Goal: Information Seeking & Learning: Compare options

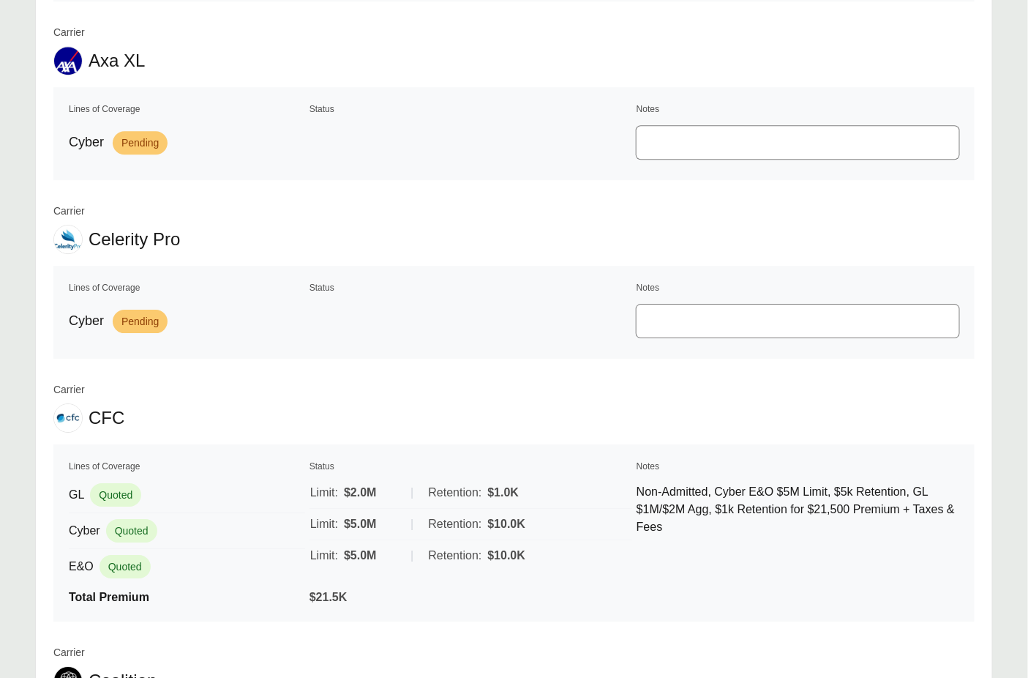
scroll to position [2154, 0]
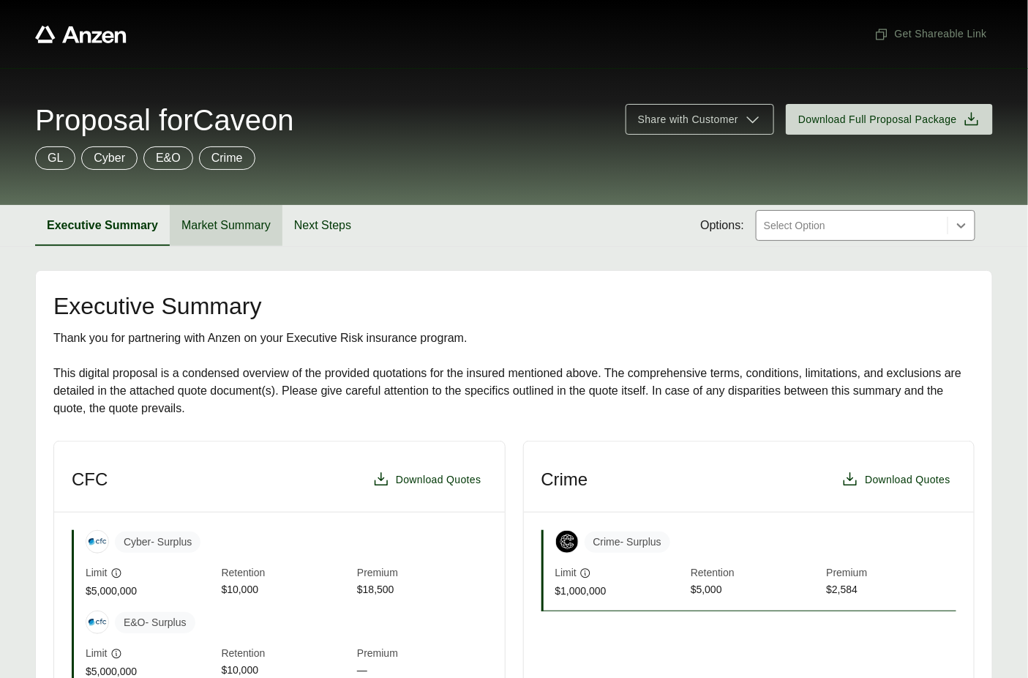
click at [233, 227] on button "Market Summary" at bounding box center [226, 225] width 113 height 41
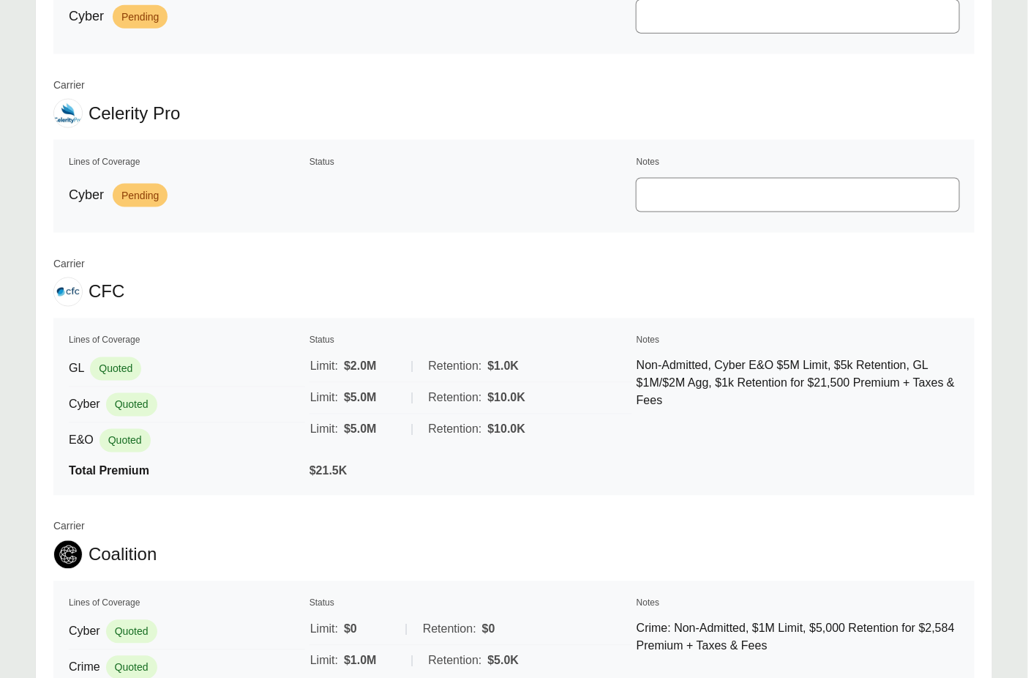
scroll to position [765, 0]
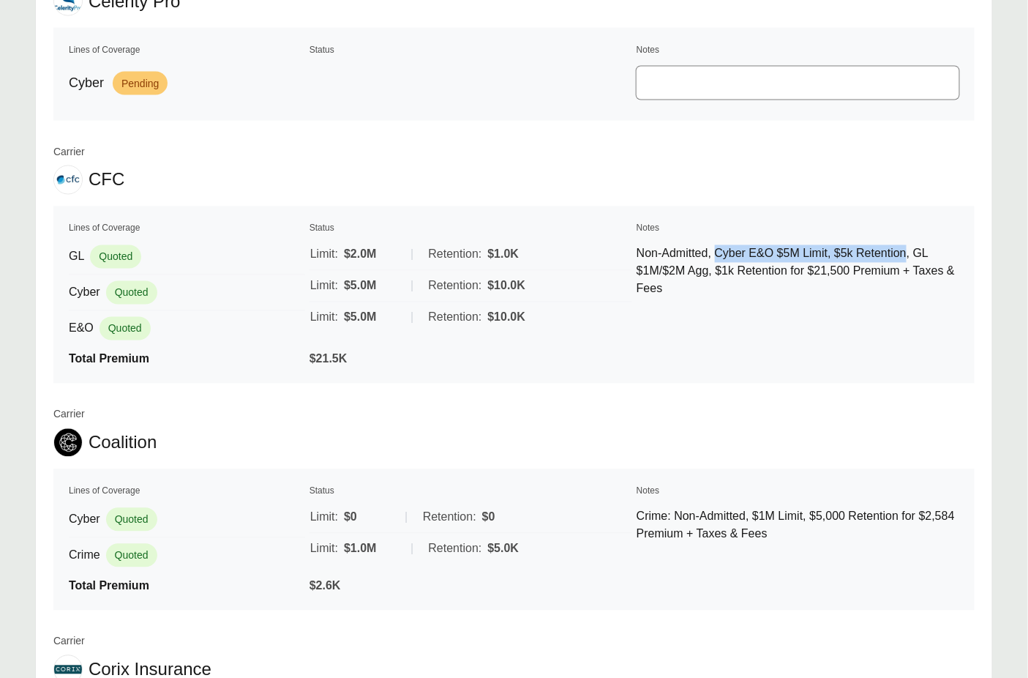
drag, startPoint x: 725, startPoint y: 246, endPoint x: 924, endPoint y: 244, distance: 199.0
click at [924, 245] on p "Non-Admitted, Cyber E&O $5M Limit, $5k Retention, GL $1M/$2M Agg, $1k Retention…" at bounding box center [798, 271] width 323 height 53
copy p "Cyber E&O $5M Limit, $5k Retention"
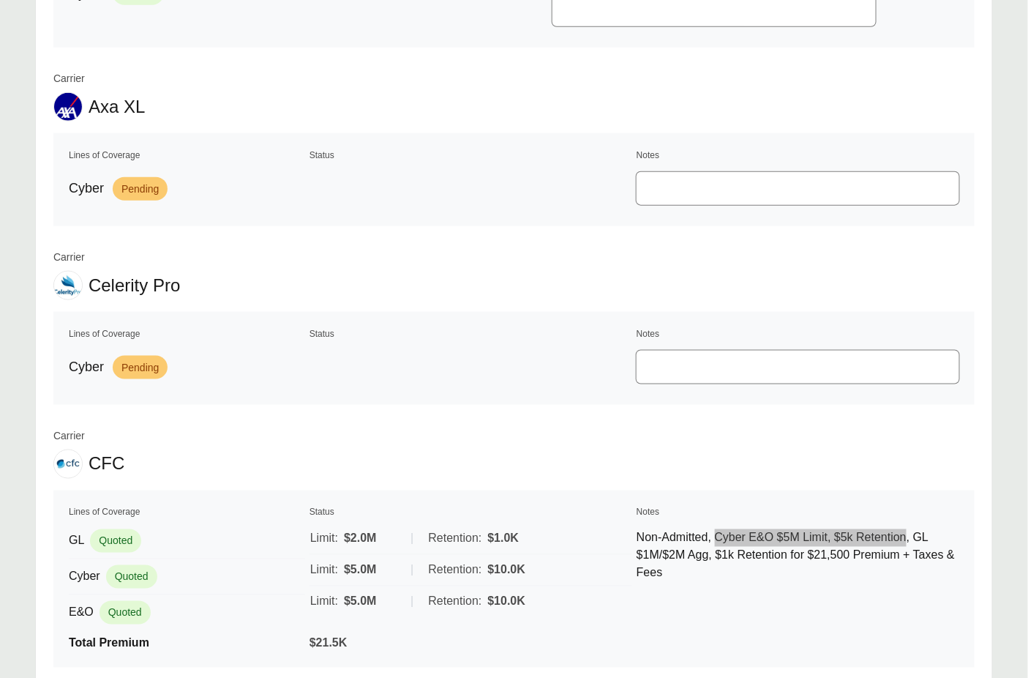
scroll to position [0, 0]
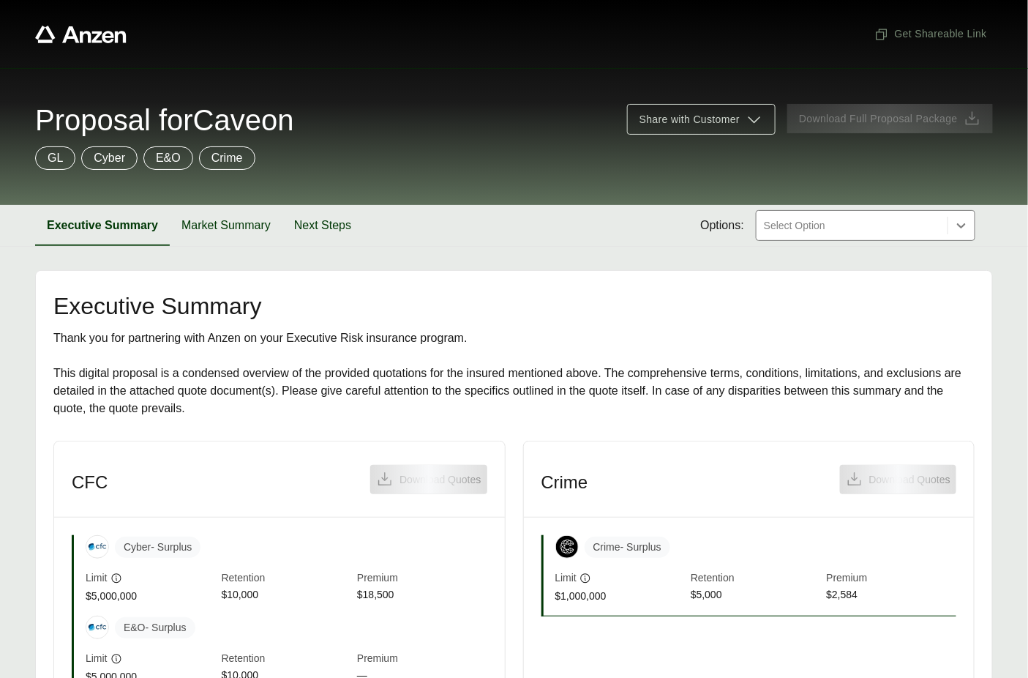
scroll to position [10, 0]
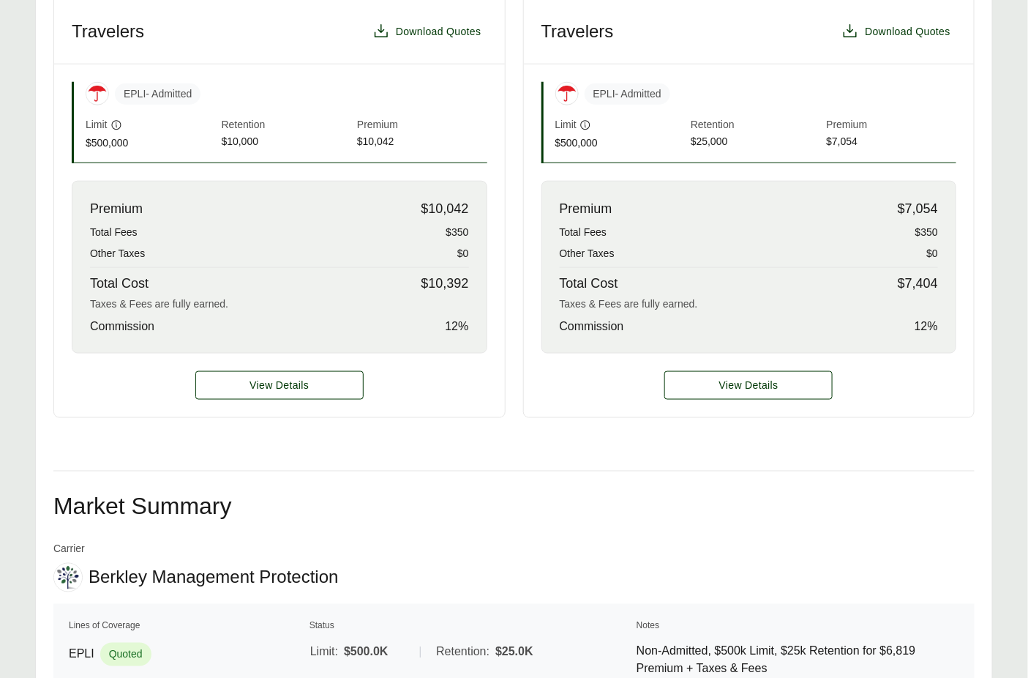
scroll to position [699, 0]
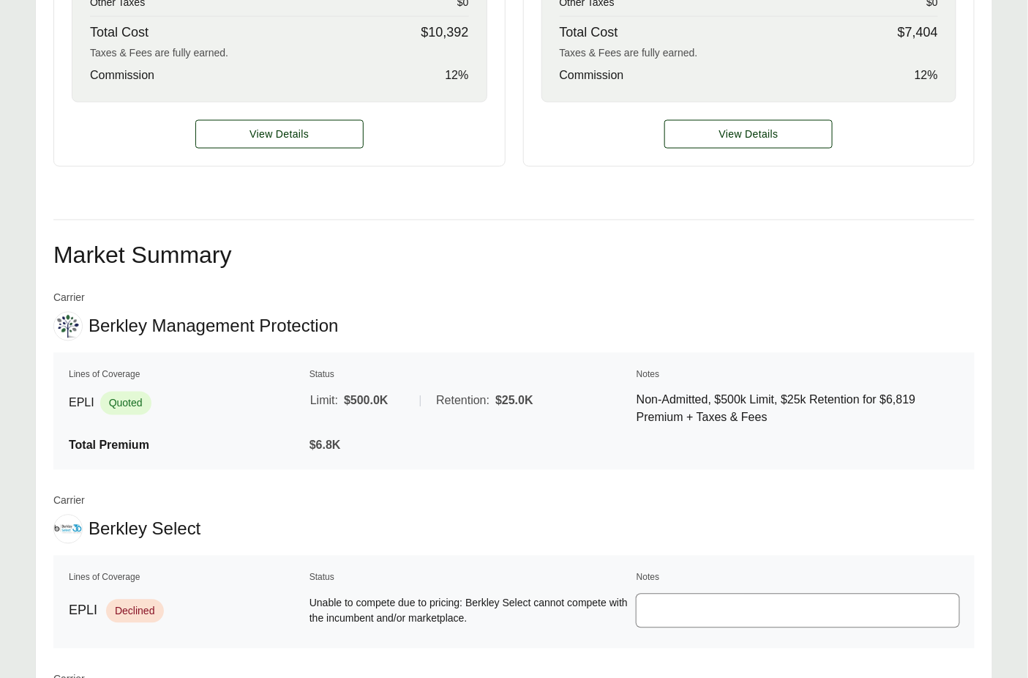
click at [238, 166] on div "View Details" at bounding box center [279, 134] width 451 height 64
click at [260, 144] on button "View Details" at bounding box center [279, 134] width 168 height 29
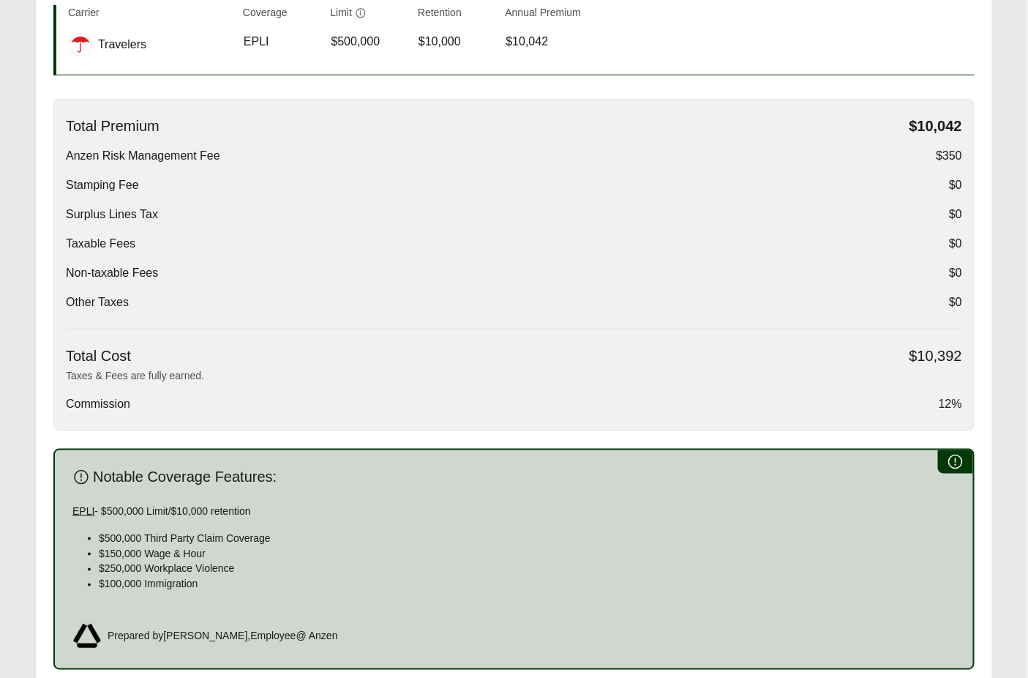
scroll to position [553, 0]
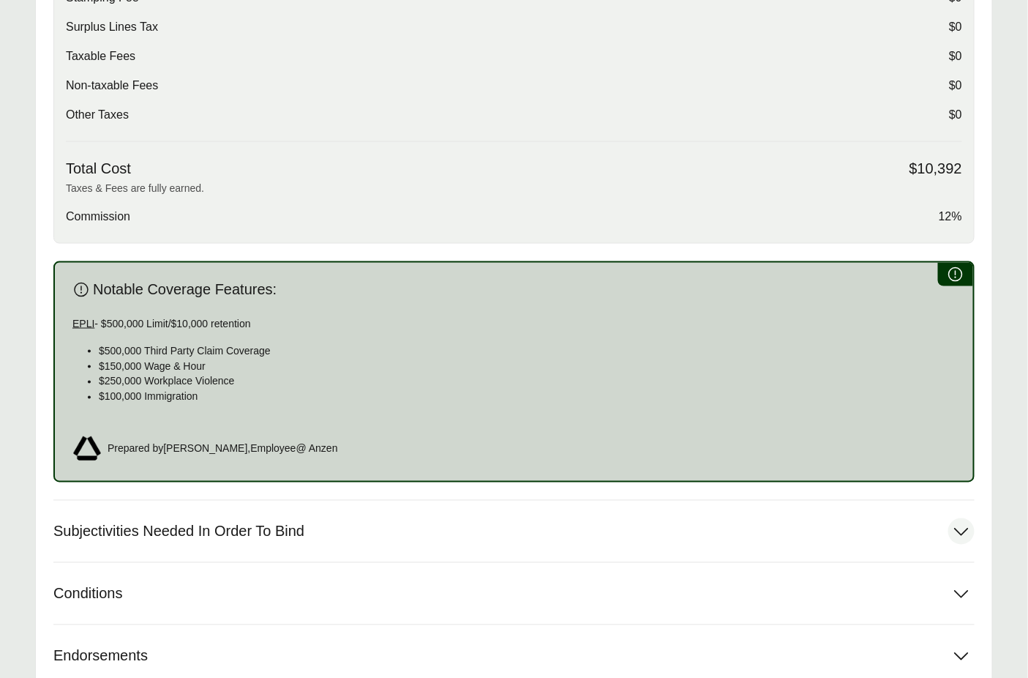
click at [217, 513] on button "Subjectivities Needed In Order To Bind" at bounding box center [513, 530] width 921 height 61
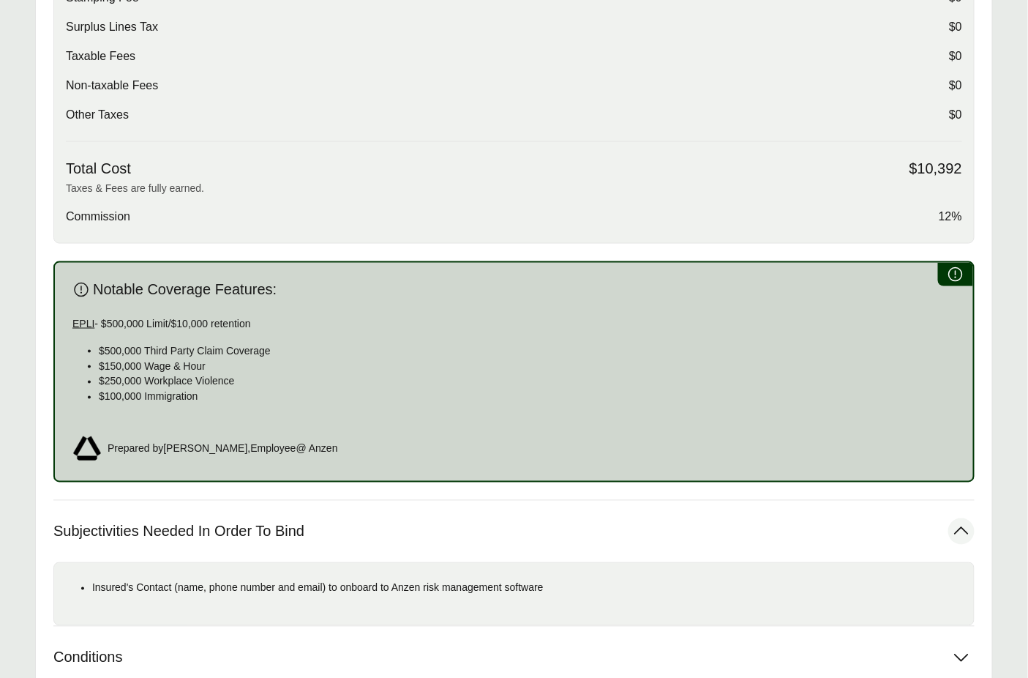
scroll to position [749, 0]
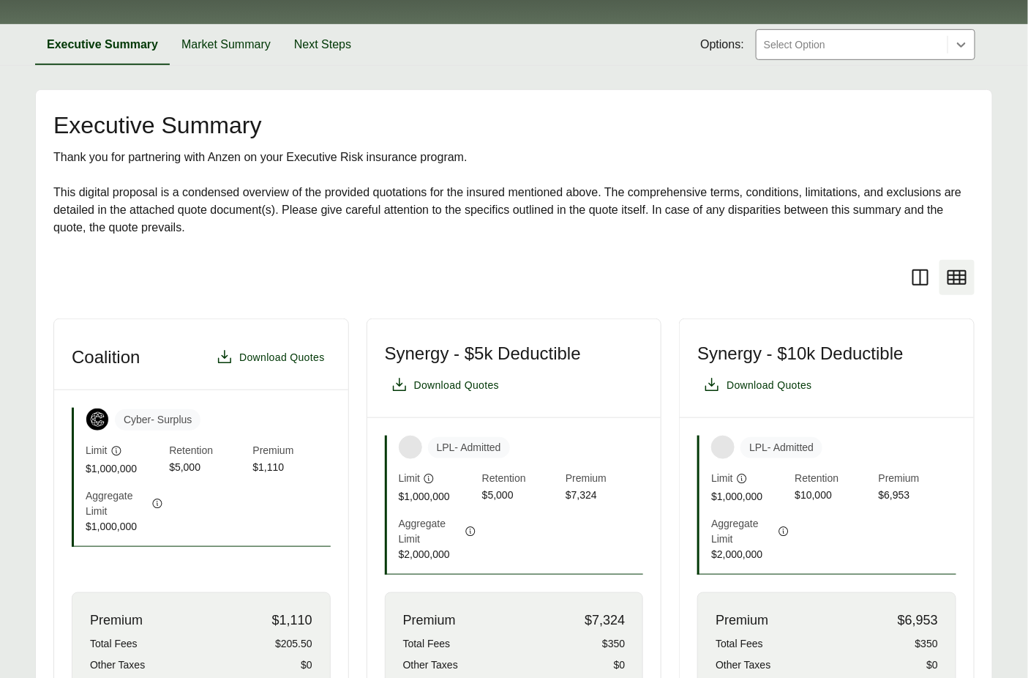
scroll to position [500, 0]
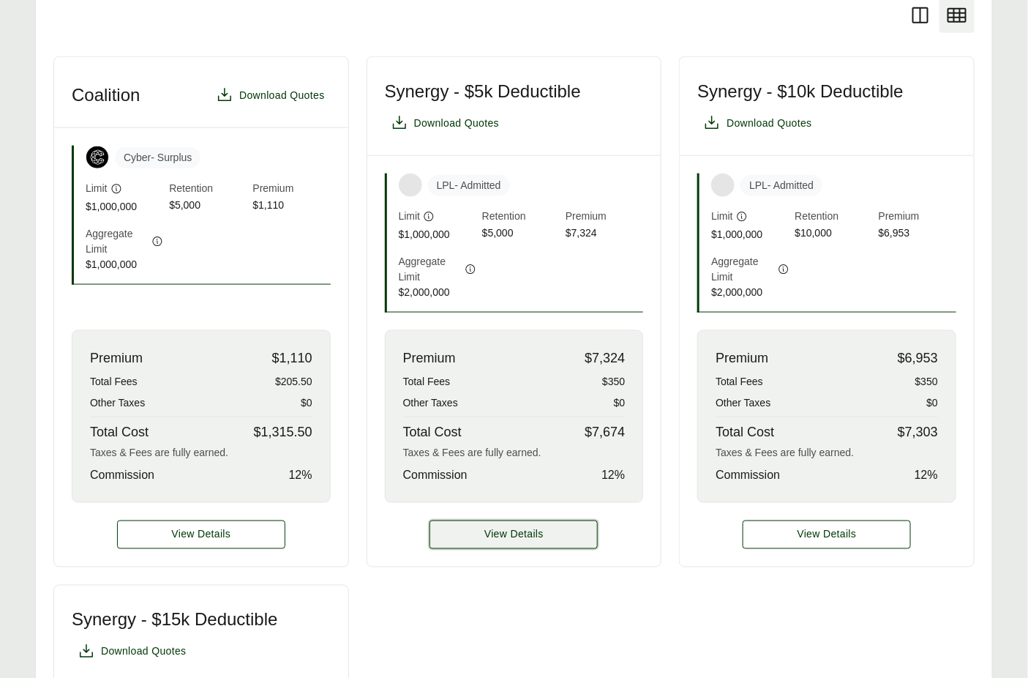
click at [486, 526] on button "View Details" at bounding box center [514, 534] width 168 height 29
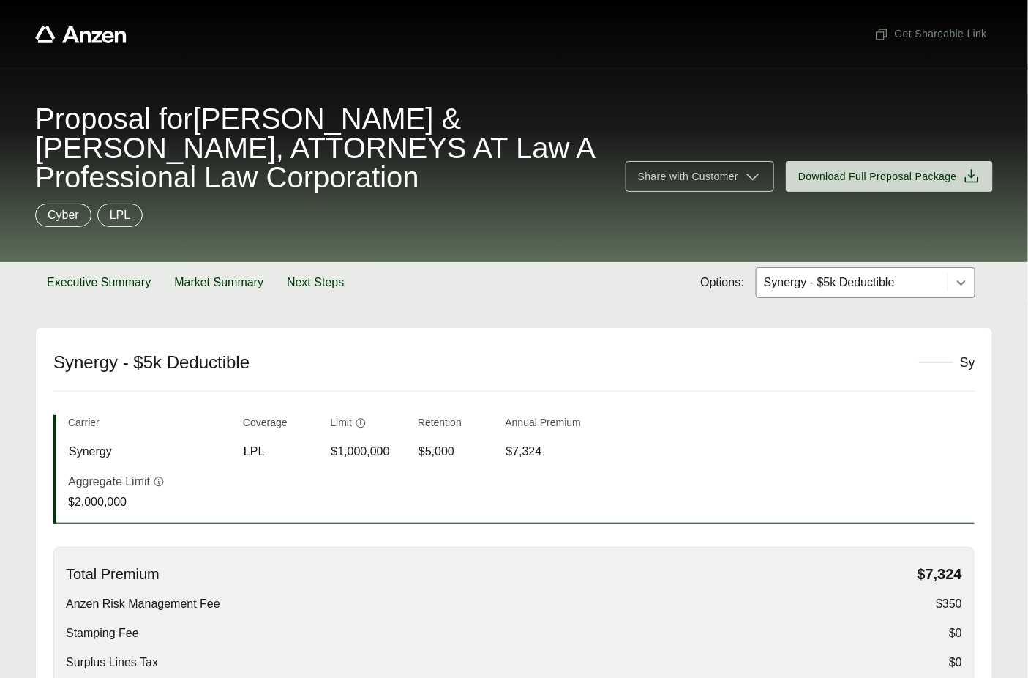
scroll to position [566, 0]
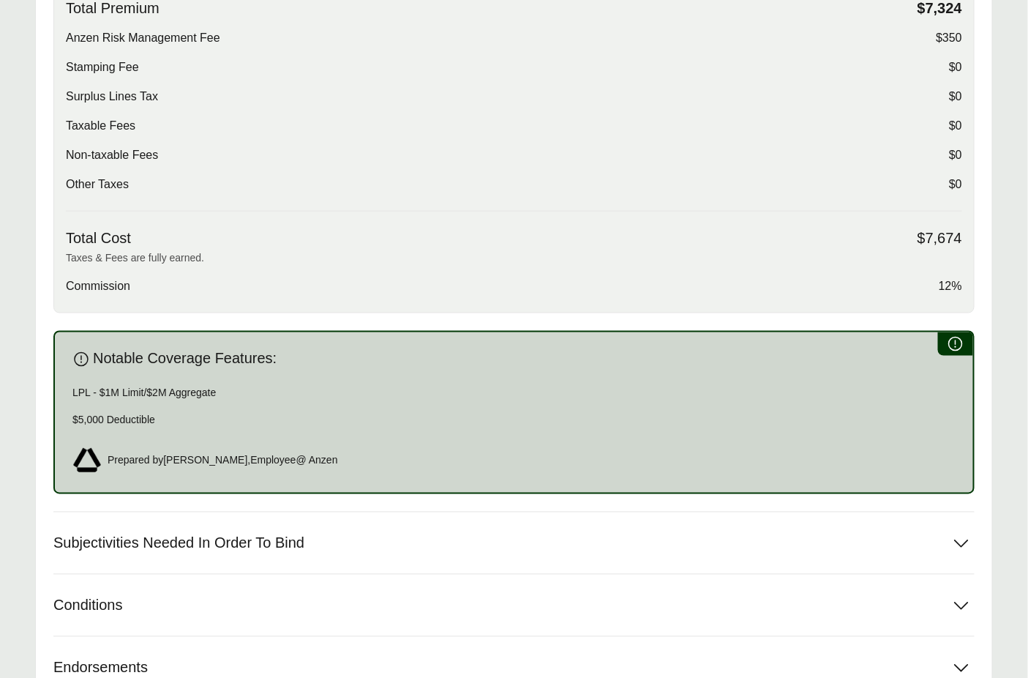
click at [310, 511] on div "Subjectivities Needed In Order To Bind" at bounding box center [513, 542] width 921 height 62
click at [318, 524] on button "Subjectivities Needed In Order To Bind" at bounding box center [513, 542] width 921 height 61
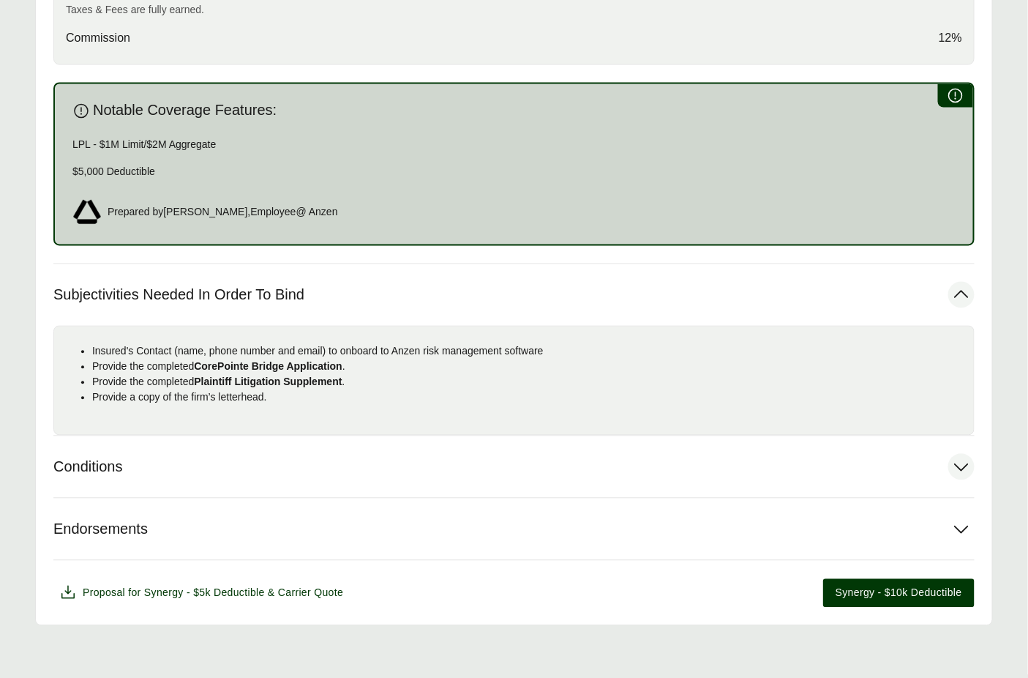
scroll to position [818, 0]
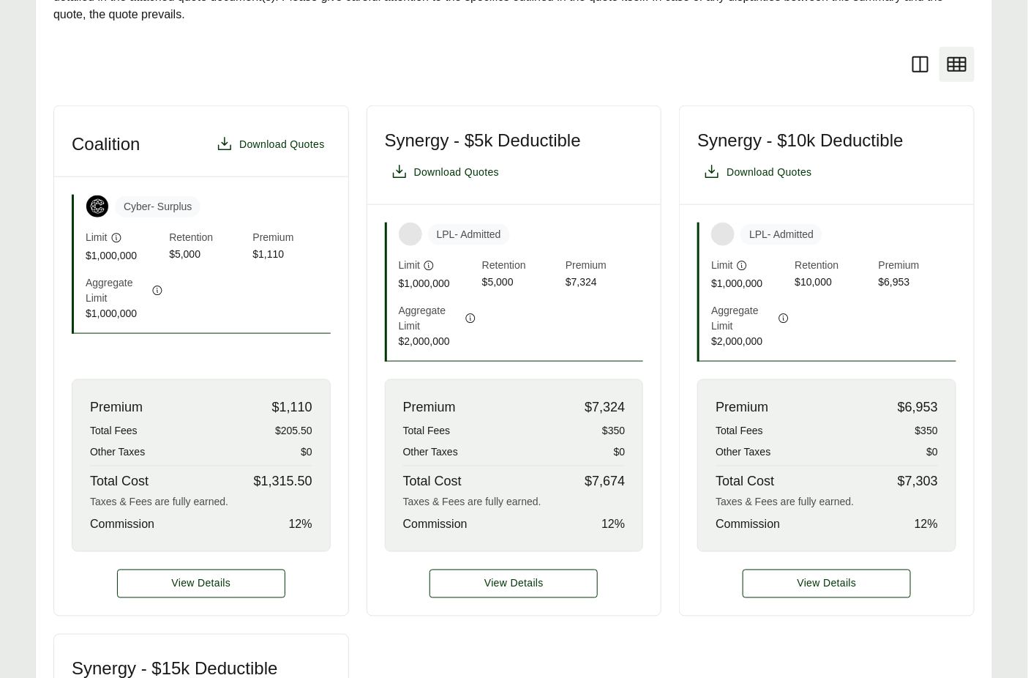
scroll to position [725, 0]
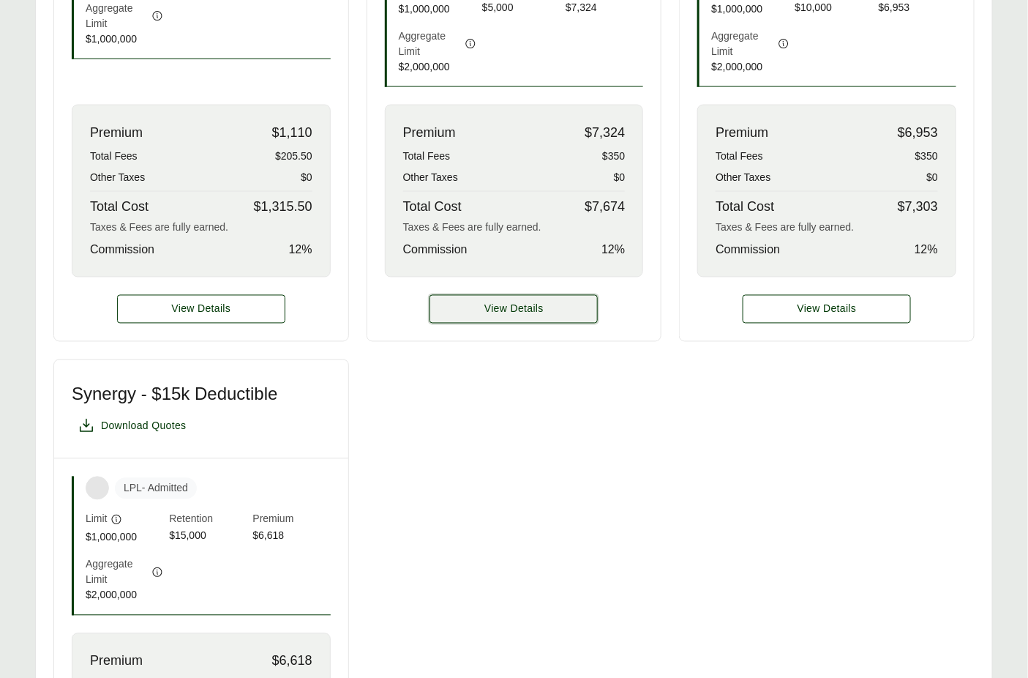
click at [519, 317] on button "View Details" at bounding box center [514, 309] width 168 height 29
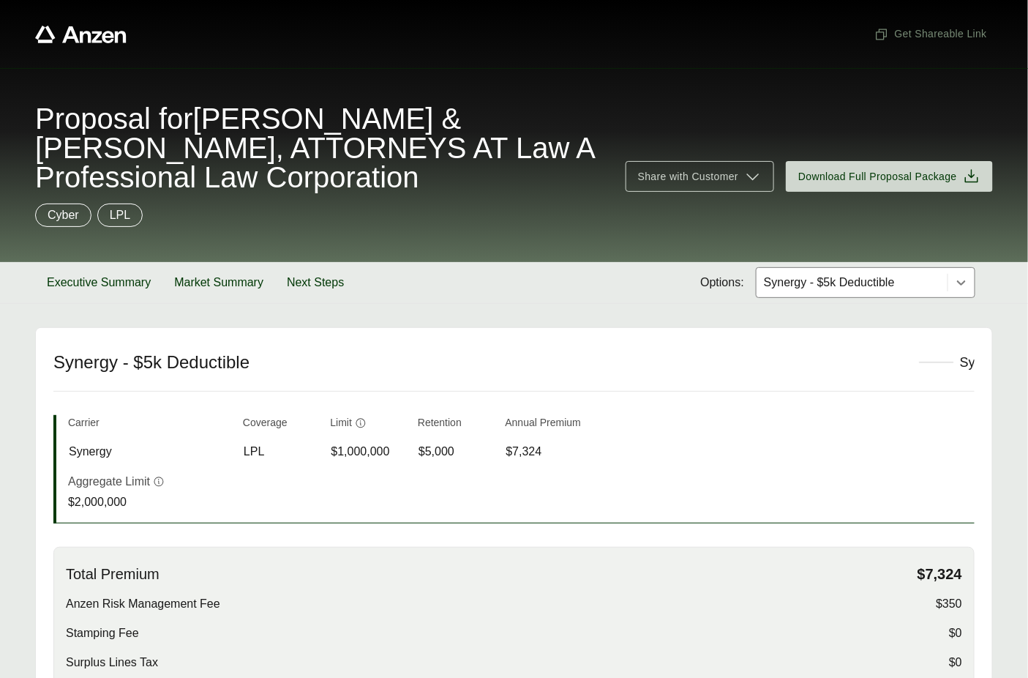
scroll to position [708, 0]
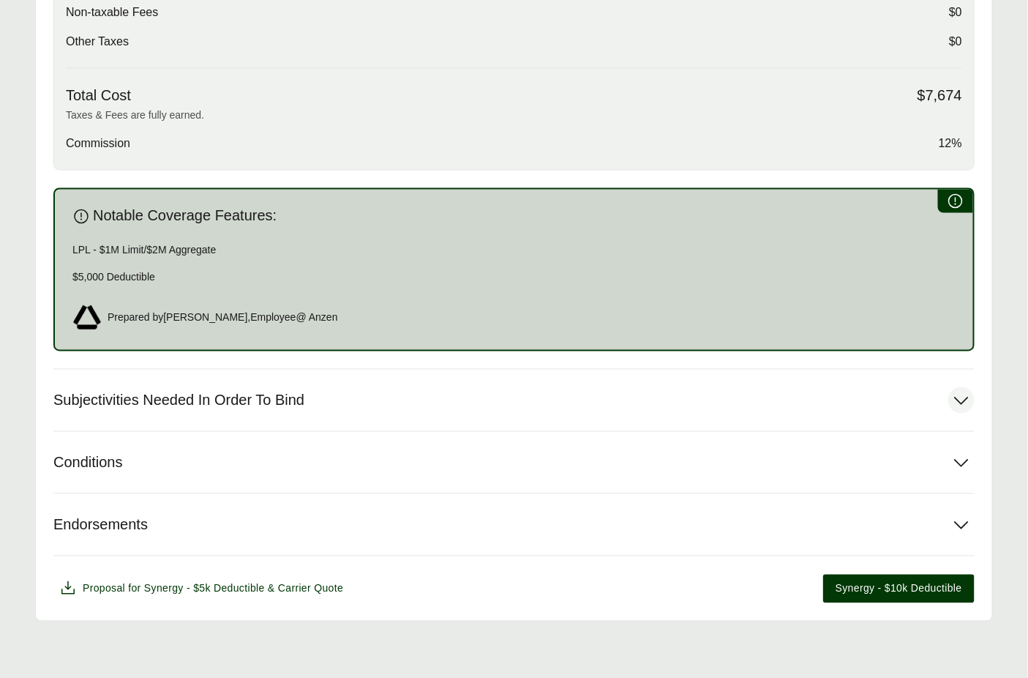
click at [315, 383] on button "Subjectivities Needed In Order To Bind" at bounding box center [513, 400] width 921 height 61
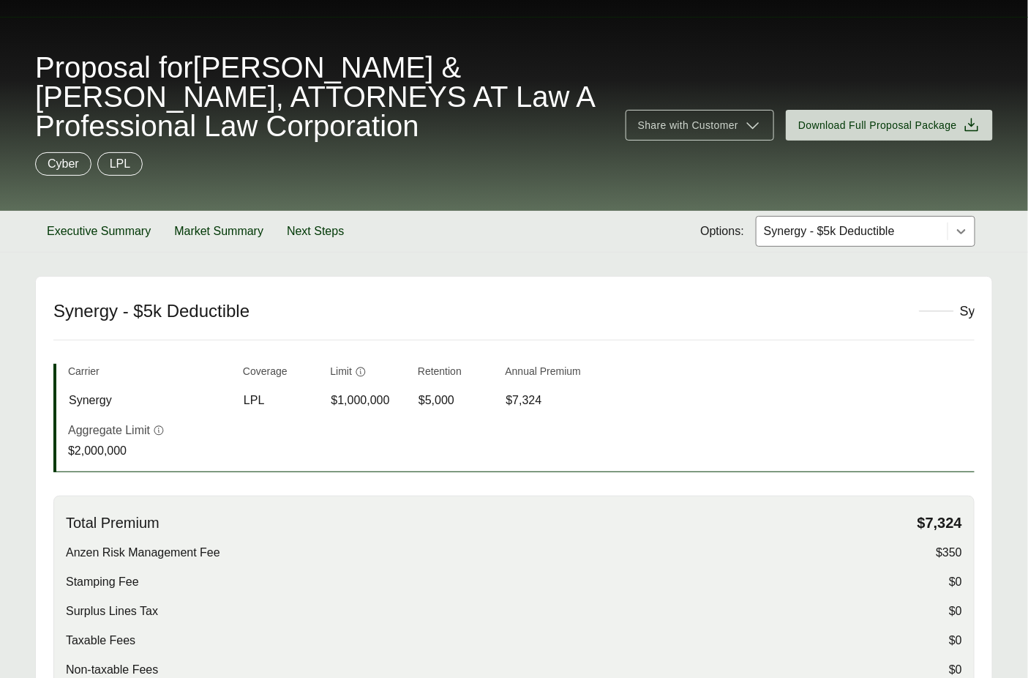
scroll to position [0, 0]
